Goal: Task Accomplishment & Management: Complete application form

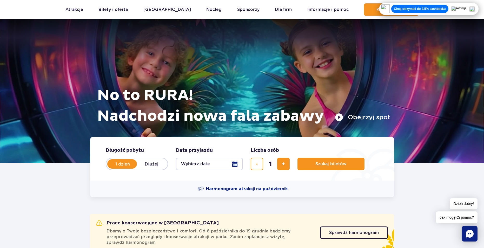
scroll to position [26, 0]
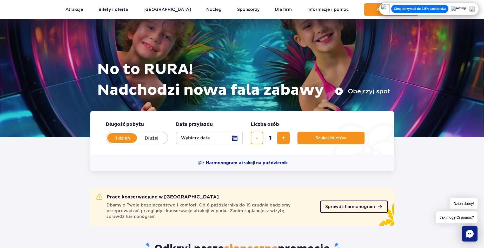
click at [346, 207] on span "Sprawdź harmonogram" at bounding box center [350, 207] width 50 height 4
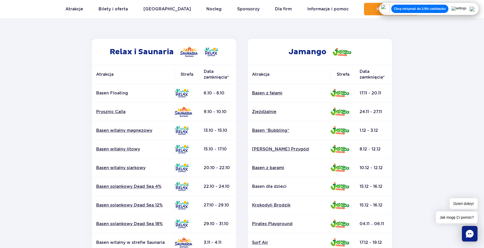
scroll to position [52, 0]
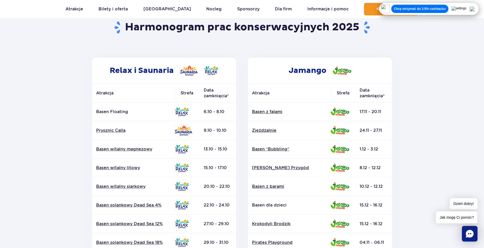
click at [364, 111] on td "17.11 - 20.11" at bounding box center [373, 112] width 37 height 19
click at [365, 111] on td "17.11 - 20.11" at bounding box center [373, 112] width 37 height 19
drag, startPoint x: 367, startPoint y: 127, endPoint x: 370, endPoint y: 125, distance: 3.3
click at [370, 125] on td "24.11 - 27.11" at bounding box center [373, 130] width 37 height 19
click at [356, 137] on td "24.11 - 27.11" at bounding box center [373, 130] width 37 height 19
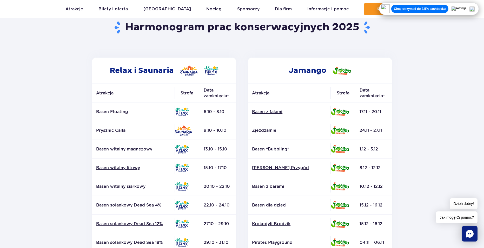
click at [365, 150] on td "1.12 - 3.12" at bounding box center [373, 149] width 37 height 19
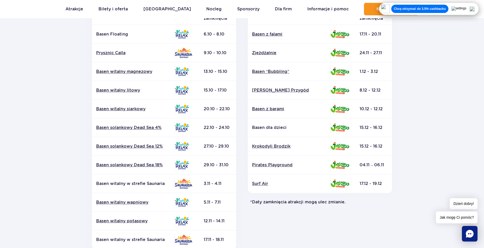
scroll to position [130, 0]
click at [362, 109] on td "10.12 - 12.12" at bounding box center [373, 109] width 37 height 19
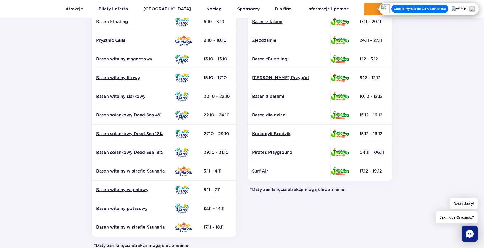
scroll to position [156, 0]
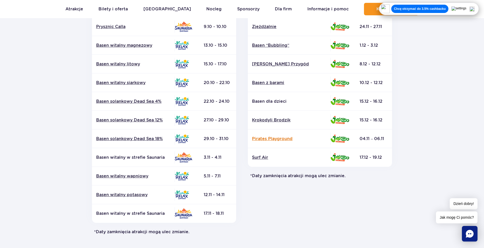
click at [288, 137] on link "Pirates Playground" at bounding box center [289, 139] width 74 height 6
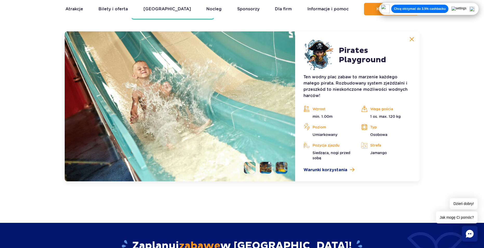
scroll to position [1447, 0]
click at [269, 168] on img at bounding box center [266, 168] width 12 height 12
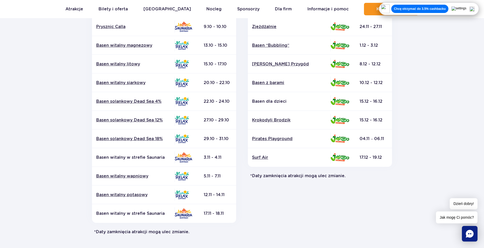
click at [366, 139] on td "04.11 – 06.11" at bounding box center [373, 139] width 37 height 19
click at [339, 156] on img at bounding box center [340, 158] width 19 height 8
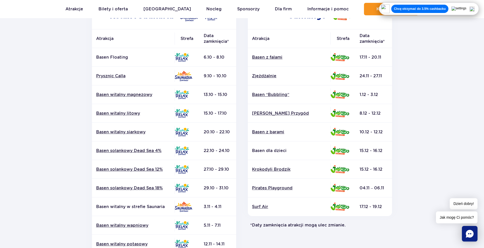
scroll to position [104, 0]
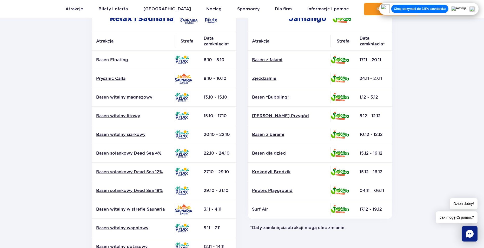
click at [371, 74] on td "24.11 - 27.11" at bounding box center [373, 78] width 37 height 19
drag, startPoint x: 410, startPoint y: 75, endPoint x: 405, endPoint y: 75, distance: 4.4
click at [410, 77] on section "Powrót do strony głównej Harmonogram prac konserwacyjnych 2025 Relax i Saunaria…" at bounding box center [242, 138] width 484 height 372
drag, startPoint x: 365, startPoint y: 53, endPoint x: 363, endPoint y: 57, distance: 4.4
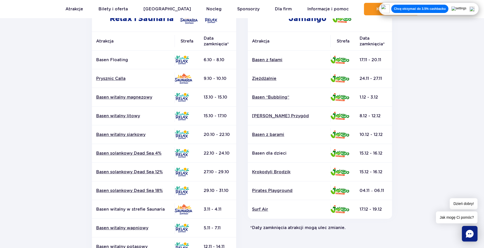
click at [363, 57] on td "17.11 - 20.11" at bounding box center [373, 60] width 37 height 19
click at [260, 43] on th "Atrakcja" at bounding box center [289, 41] width 83 height 19
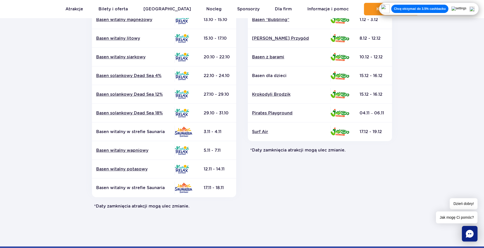
scroll to position [182, 0]
click at [134, 171] on link "Basen witalny potasowy" at bounding box center [133, 169] width 74 height 6
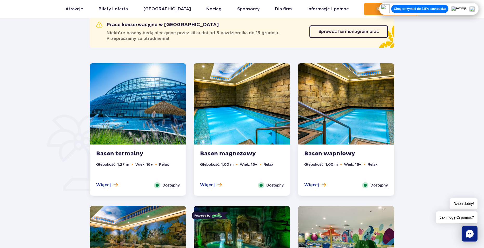
scroll to position [312, 0]
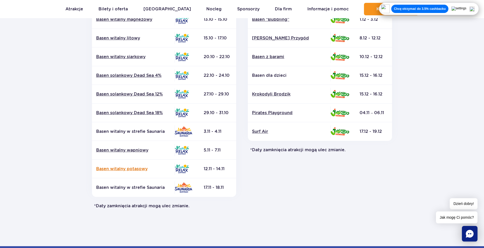
click at [142, 167] on link "Basen witalny potasowy" at bounding box center [133, 169] width 74 height 6
click at [200, 112] on td "29.10 - 31.10" at bounding box center [218, 113] width 37 height 19
click at [214, 183] on td "17.11 - 18.11" at bounding box center [218, 188] width 37 height 19
click at [213, 185] on td "17.11 - 18.11" at bounding box center [218, 188] width 37 height 19
click at [207, 169] on td "12.11 - 14.11" at bounding box center [218, 169] width 37 height 19
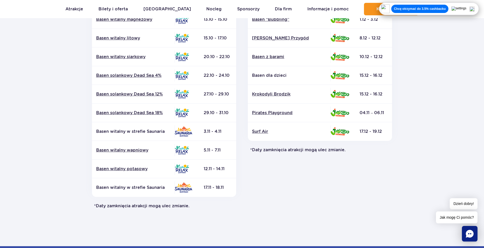
click at [220, 152] on td "5.11 - 7.11" at bounding box center [218, 150] width 37 height 19
click at [223, 131] on td "3.11 - 4.11" at bounding box center [218, 131] width 37 height 19
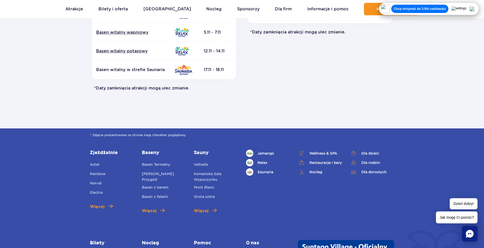
scroll to position [278, 0]
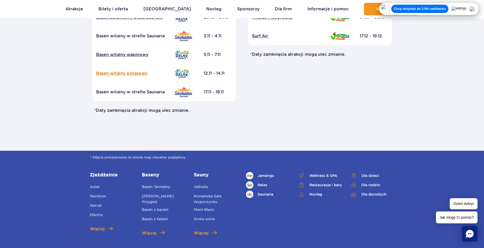
click at [137, 74] on link "Basen witalny potasowy" at bounding box center [133, 74] width 74 height 6
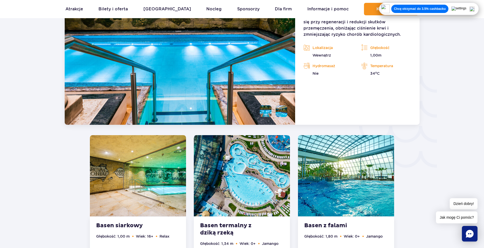
scroll to position [821, 0]
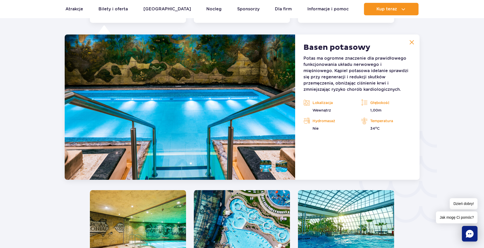
scroll to position [769, 0]
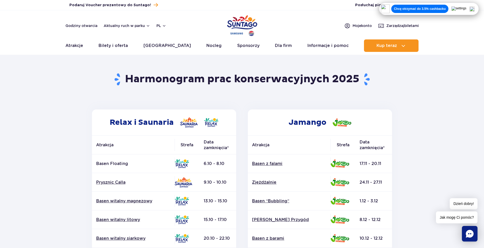
click at [475, 10] on img at bounding box center [472, 8] width 5 height 5
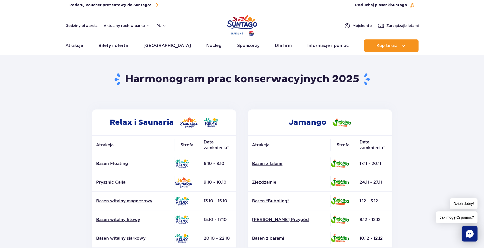
click at [250, 18] on img "Park of Poland" at bounding box center [242, 26] width 30 height 24
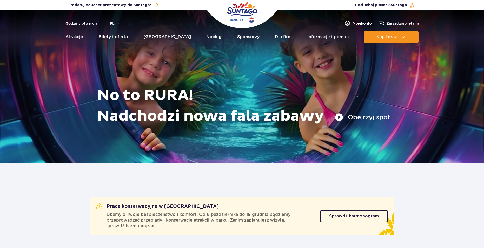
click at [358, 24] on span "Moje konto" at bounding box center [362, 23] width 19 height 5
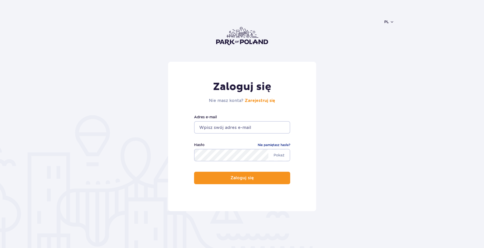
click at [238, 129] on input "email" at bounding box center [242, 127] width 96 height 12
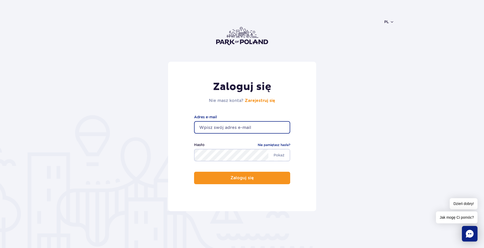
type input "[EMAIL_ADDRESS][DOMAIN_NAME]"
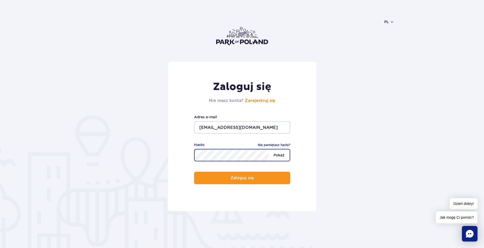
click at [283, 158] on span "Pokaż" at bounding box center [278, 155] width 21 height 11
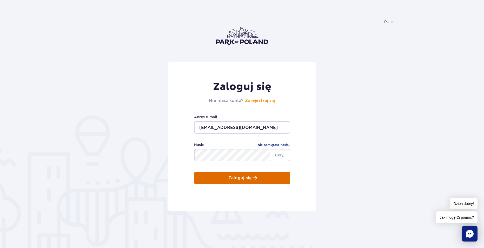
drag, startPoint x: 217, startPoint y: 162, endPoint x: 238, endPoint y: 177, distance: 25.9
click at [238, 177] on p "Zaloguj się" at bounding box center [239, 178] width 23 height 5
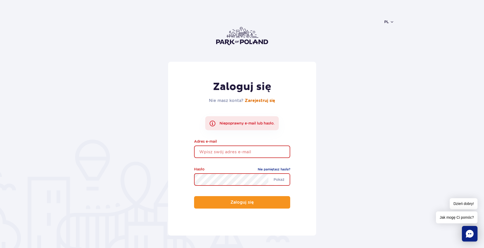
click at [271, 103] on link "Zarejestruj się" at bounding box center [260, 101] width 30 height 4
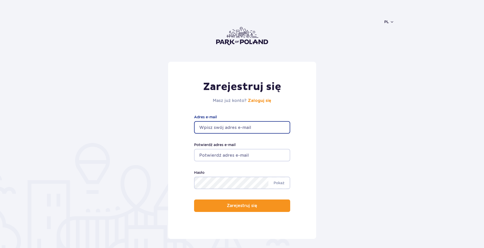
click at [244, 126] on input "Adres e-mail" at bounding box center [242, 127] width 96 height 12
type input "dzikiszymon123@gmail.com"
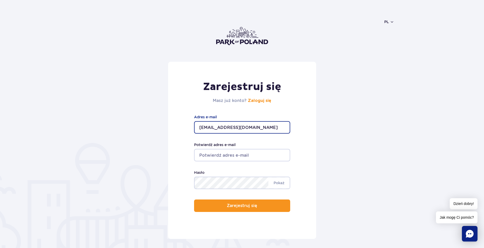
type input "dzikiszymon123@gmail.com"
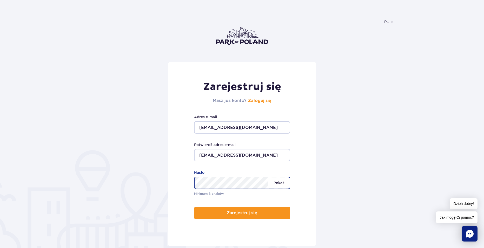
click at [283, 182] on span "Pokaż" at bounding box center [278, 183] width 21 height 11
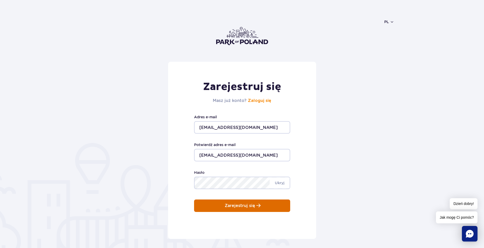
click at [271, 206] on button "Zarejestruj się" at bounding box center [242, 206] width 96 height 12
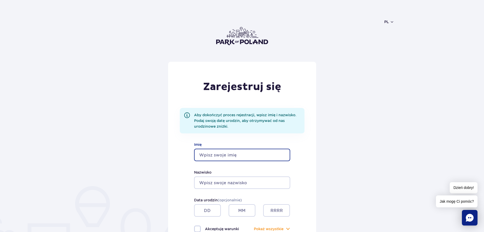
click at [250, 151] on input "Imię" at bounding box center [242, 155] width 96 height 12
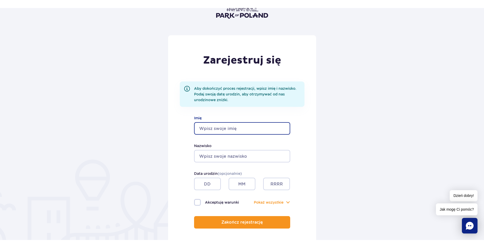
scroll to position [52, 0]
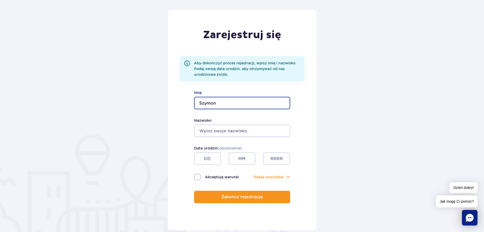
type input "Szymon"
click at [194, 191] on button "Zakończ rejestrację" at bounding box center [242, 197] width 96 height 12
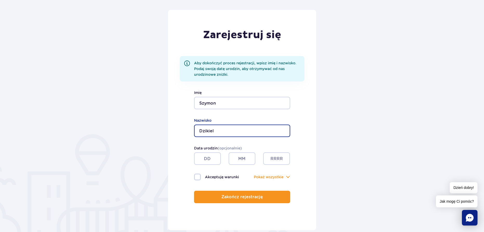
type input "Dzikiel"
drag, startPoint x: 205, startPoint y: 162, endPoint x: 209, endPoint y: 158, distance: 5.1
click at [209, 158] on input "text" at bounding box center [207, 159] width 27 height 12
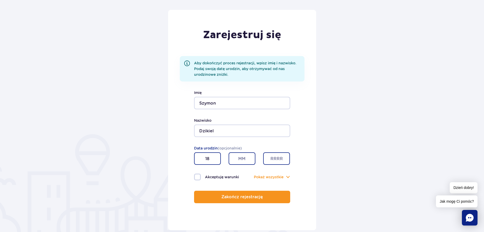
type input "18"
click at [242, 153] on input "text" at bounding box center [242, 159] width 27 height 12
type input "11"
click at [283, 160] on input "text" at bounding box center [276, 159] width 27 height 12
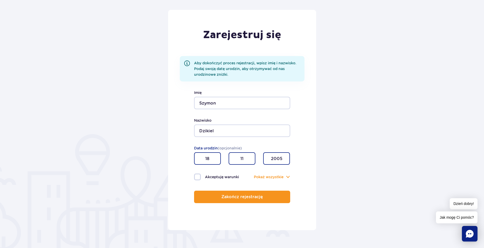
type input "2005"
click at [225, 175] on label "Akceptuję warunki" at bounding box center [218, 177] width 48 height 7
click at [200, 175] on input "Akceptuję warunki" at bounding box center [197, 174] width 6 height 1
checkbox input "true"
click at [235, 209] on div "Zarejestruj się Aby dokończyć proces rejestracji, wpisz imię i nazwisko. Podaj …" at bounding box center [242, 120] width 148 height 221
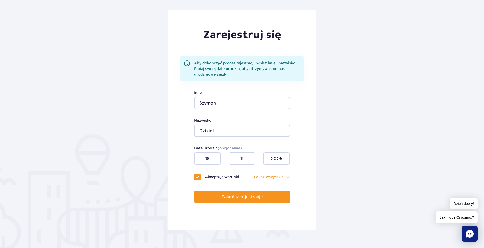
click at [238, 204] on div "Zarejestruj się Aby dokończyć proces rejestracji, wpisz imię i nazwisko. Podaj …" at bounding box center [242, 120] width 148 height 221
click at [245, 202] on button "Zakończ rejestrację" at bounding box center [242, 197] width 96 height 12
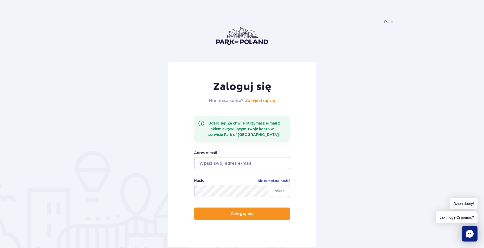
click at [230, 169] on input "email" at bounding box center [242, 163] width 96 height 12
type input "dzikiszymon123@gmail.com"
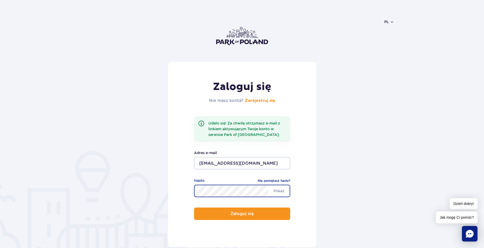
click at [194, 208] on button "Zaloguj się" at bounding box center [242, 214] width 96 height 12
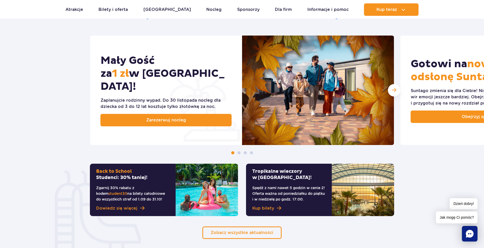
scroll to position [260, 0]
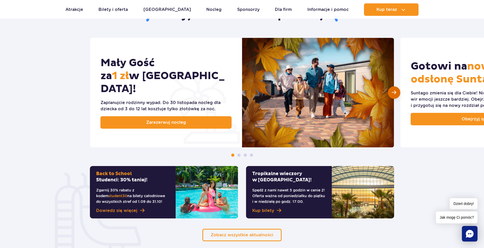
click at [394, 93] on span "Następny slajd" at bounding box center [394, 92] width 4 height 5
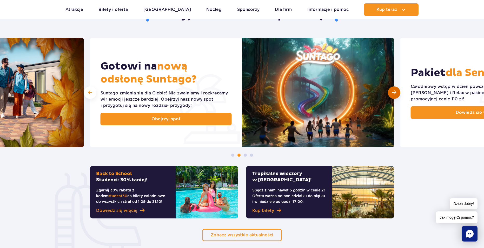
click at [394, 94] on span "Następny slajd" at bounding box center [394, 92] width 4 height 5
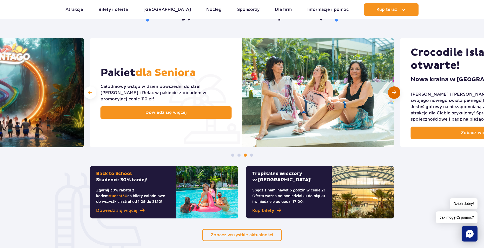
click at [392, 91] on span "Następny slajd" at bounding box center [394, 92] width 4 height 5
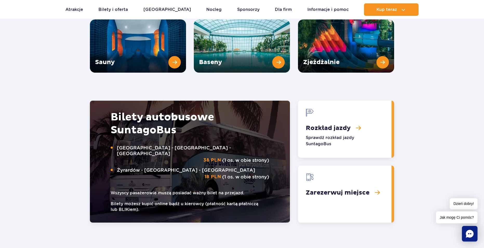
scroll to position [754, 0]
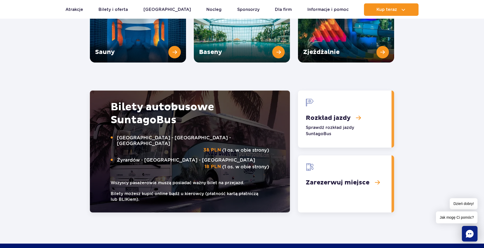
click at [185, 105] on h2 "Bilety autobusowe Suntago Bus" at bounding box center [190, 114] width 159 height 26
click at [187, 103] on h2 "Bilety autobusowe Suntago Bus" at bounding box center [190, 114] width 159 height 26
drag, startPoint x: 114, startPoint y: 143, endPoint x: 197, endPoint y: 142, distance: 83.4
click at [200, 157] on p "Żyrardów - Suntago - Żyrardów 18 PLN (1 os. w obie strony)" at bounding box center [190, 163] width 159 height 12
click at [153, 180] on small "Wszyscy pasażerowie muszą posiadać ważny bilet na przejazd." at bounding box center [190, 183] width 159 height 6
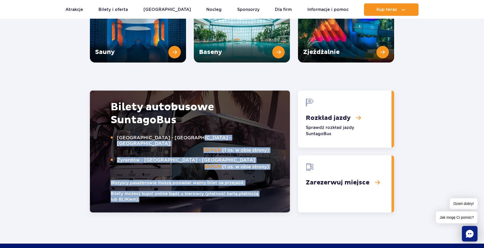
drag, startPoint x: 209, startPoint y: 135, endPoint x: 273, endPoint y: 133, distance: 63.4
click at [273, 133] on div "Bilety autobusowe Suntago Bus Warszawa - Suntago - Warszawa 38 PLN (1 os. w obi…" at bounding box center [190, 152] width 200 height 122
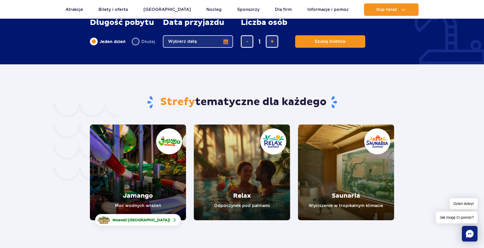
scroll to position [1039, 0]
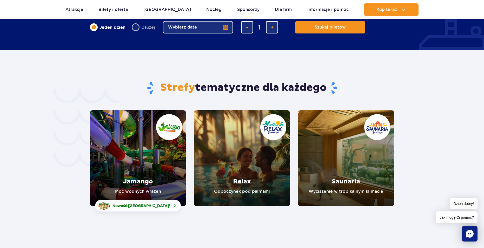
click at [325, 139] on link "Saunaria" at bounding box center [346, 158] width 96 height 96
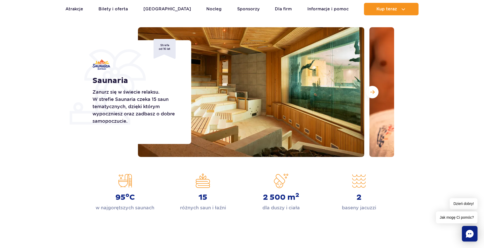
scroll to position [52, 0]
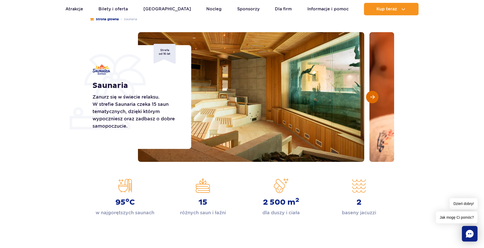
click at [368, 95] on button "Następny slajd" at bounding box center [372, 97] width 12 height 12
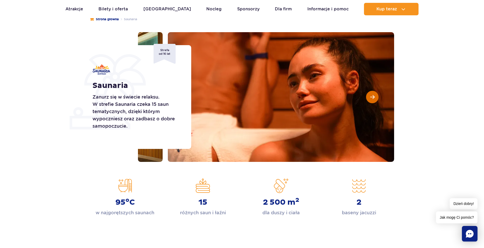
click at [368, 95] on button "Następny slajd" at bounding box center [372, 97] width 12 height 12
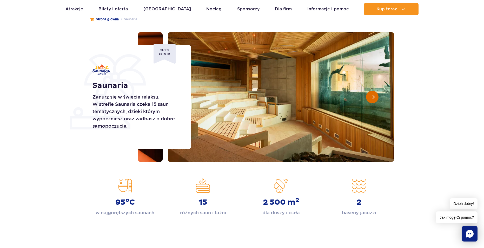
click at [368, 96] on button "Następny slajd" at bounding box center [372, 97] width 12 height 12
click at [368, 97] on button "Następny slajd" at bounding box center [372, 97] width 12 height 12
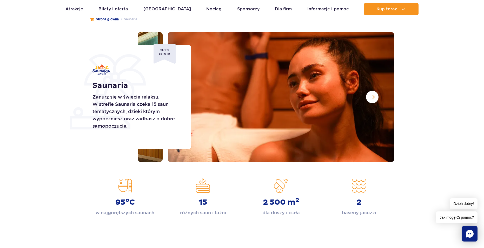
drag, startPoint x: 363, startPoint y: 97, endPoint x: 354, endPoint y: 103, distance: 10.7
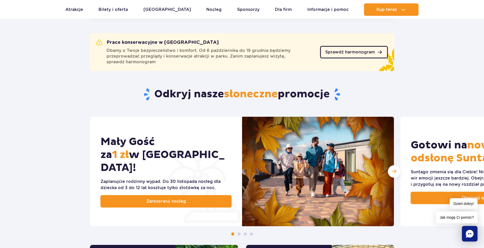
click at [377, 55] on link "Sprawdź harmonogram" at bounding box center [354, 52] width 68 height 12
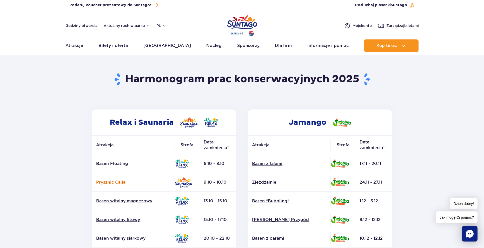
click at [112, 183] on link "Prysznic Calla" at bounding box center [133, 183] width 74 height 6
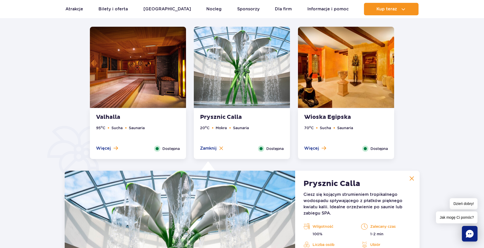
scroll to position [319, 0]
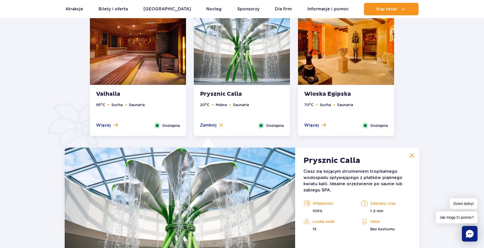
click at [411, 156] on img at bounding box center [412, 155] width 5 height 5
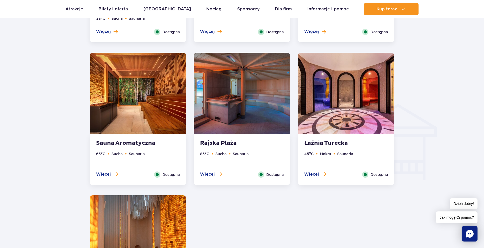
scroll to position [578, 0]
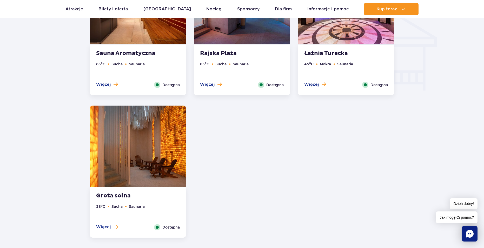
scroll to position [656, 0]
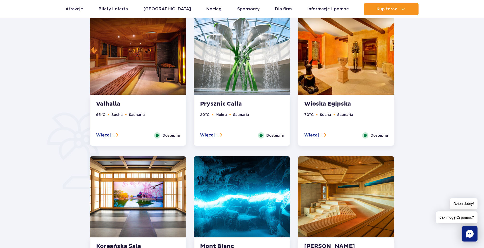
scroll to position [241, 0]
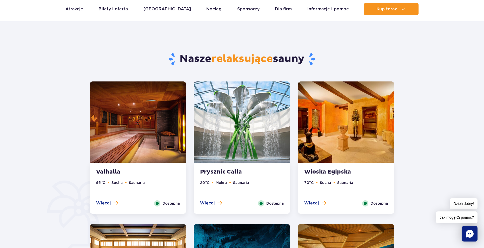
click at [113, 31] on div "Nasze relaksujące sauny" at bounding box center [242, 51] width 312 height 60
